Goal: Transaction & Acquisition: Purchase product/service

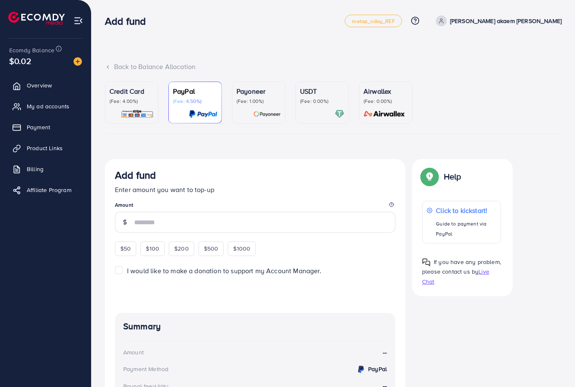
click at [123, 102] on p "(Fee: 4.00%)" at bounding box center [131, 101] width 44 height 7
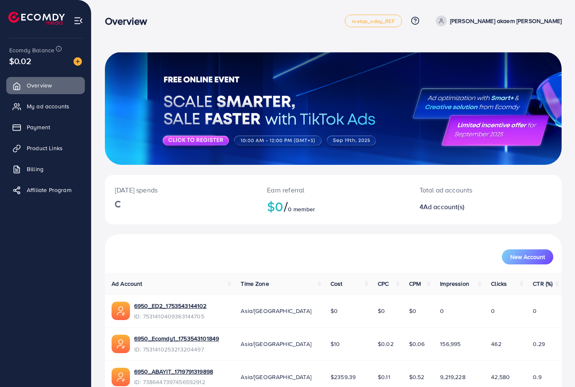
click at [32, 130] on span "Payment" at bounding box center [38, 127] width 23 height 8
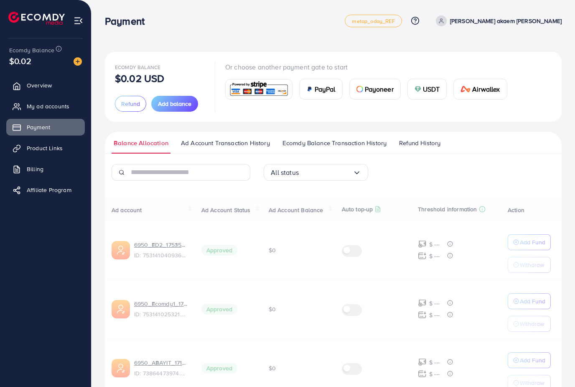
click at [35, 130] on span "Payment" at bounding box center [38, 127] width 23 height 8
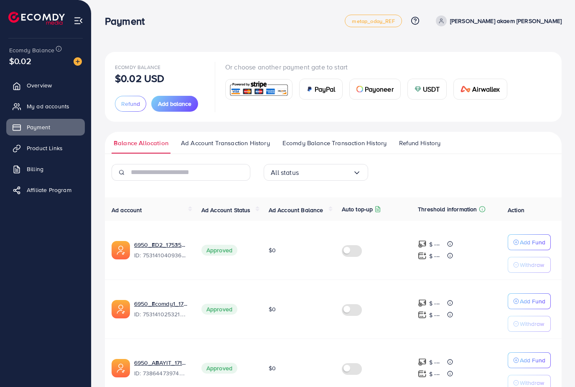
click at [181, 111] on button "Add balance" at bounding box center [174, 104] width 47 height 16
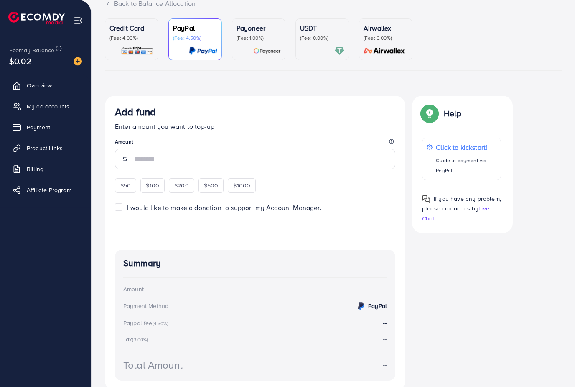
scroll to position [63, 0]
click at [141, 55] on img at bounding box center [137, 51] width 33 height 10
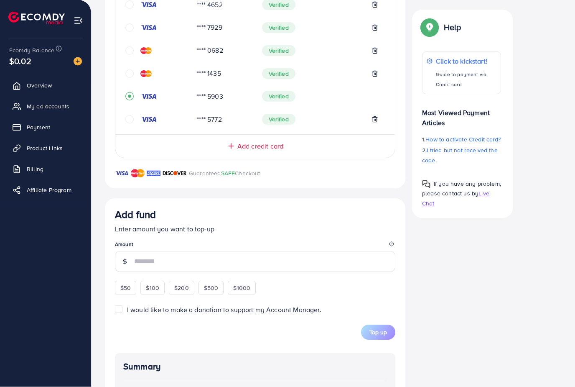
scroll to position [248, 0]
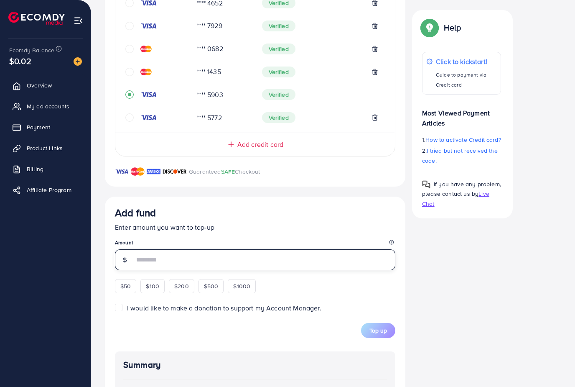
click at [239, 254] on input "number" at bounding box center [264, 259] width 261 height 21
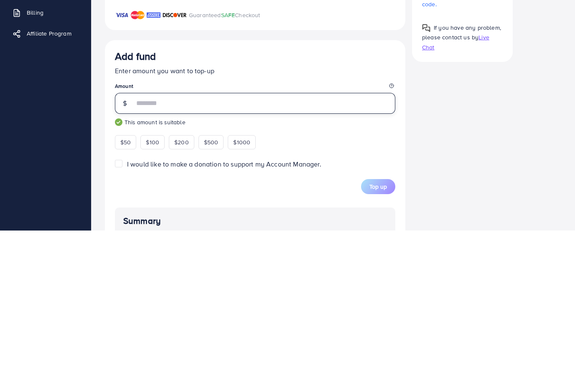
type input "***"
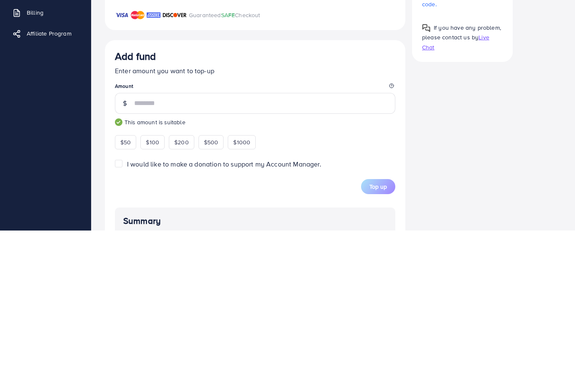
click at [378, 335] on button "Top up" at bounding box center [378, 342] width 34 height 15
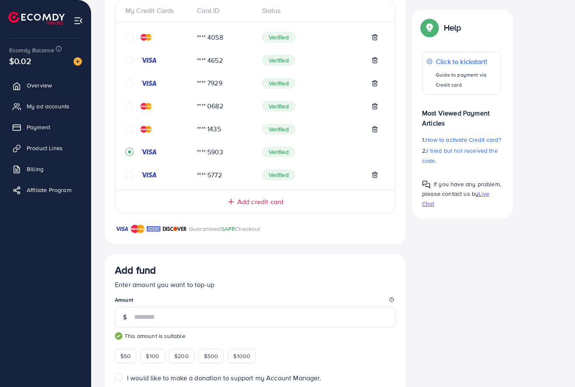
scroll to position [190, 0]
click at [131, 128] on icon "circle" at bounding box center [129, 130] width 8 height 8
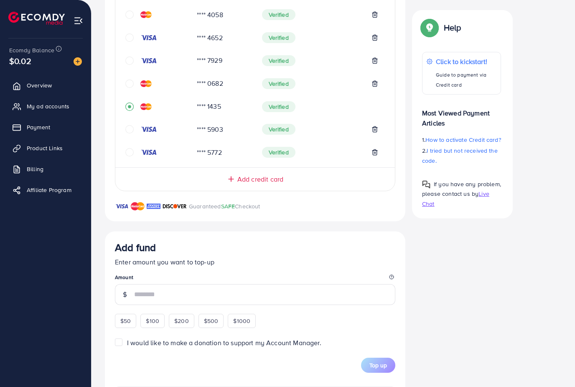
scroll to position [341, 0]
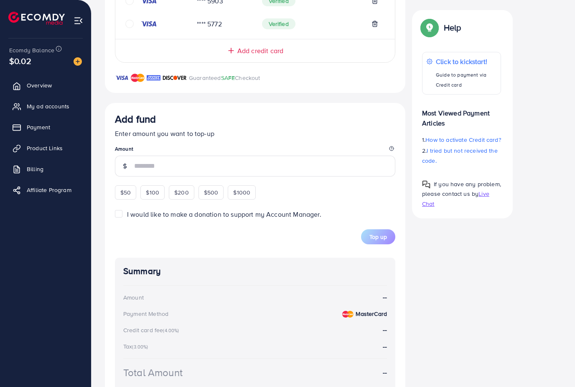
click at [206, 161] on input "number" at bounding box center [264, 165] width 261 height 21
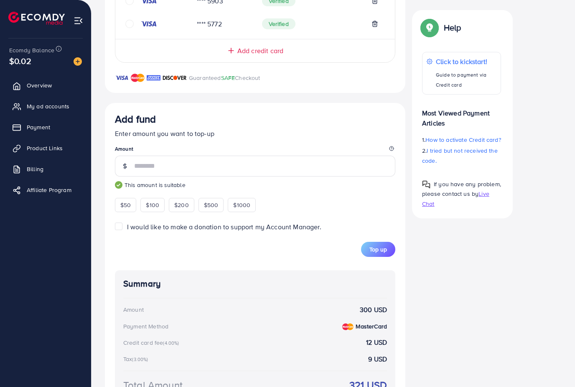
type input "***"
click at [374, 114] on div "Add fund" at bounding box center [255, 120] width 280 height 15
click at [384, 245] on span "Top up" at bounding box center [378, 249] width 18 height 8
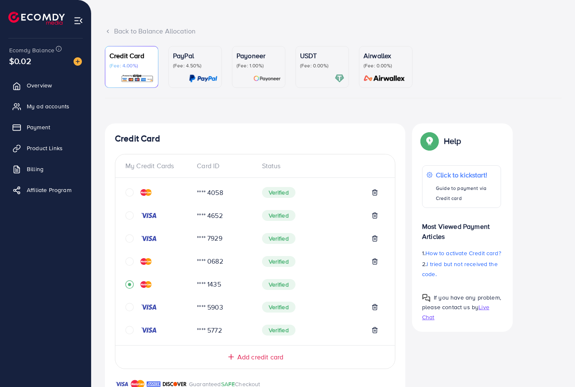
scroll to position [0, 0]
